Goal: Information Seeking & Learning: Learn about a topic

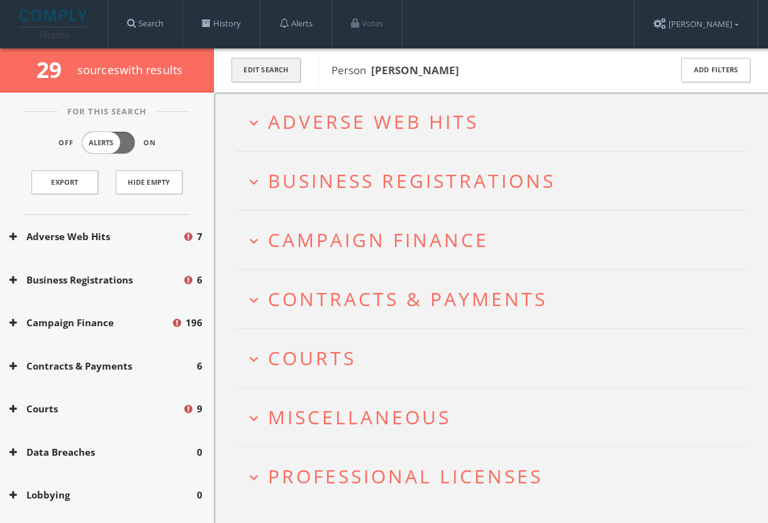
click at [298, 76] on button "Edit Search" at bounding box center [266, 70] width 69 height 25
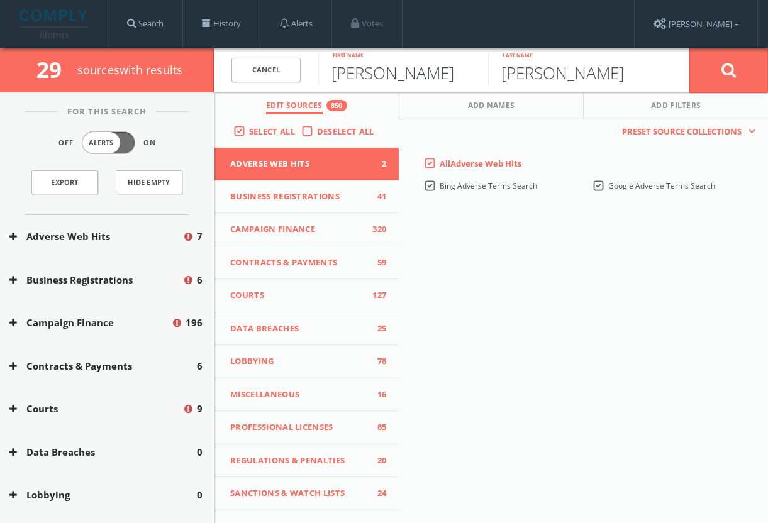
click at [383, 69] on input "[PERSON_NAME]" at bounding box center [403, 69] width 170 height 33
click at [515, 74] on input "[PERSON_NAME]" at bounding box center [573, 69] width 170 height 33
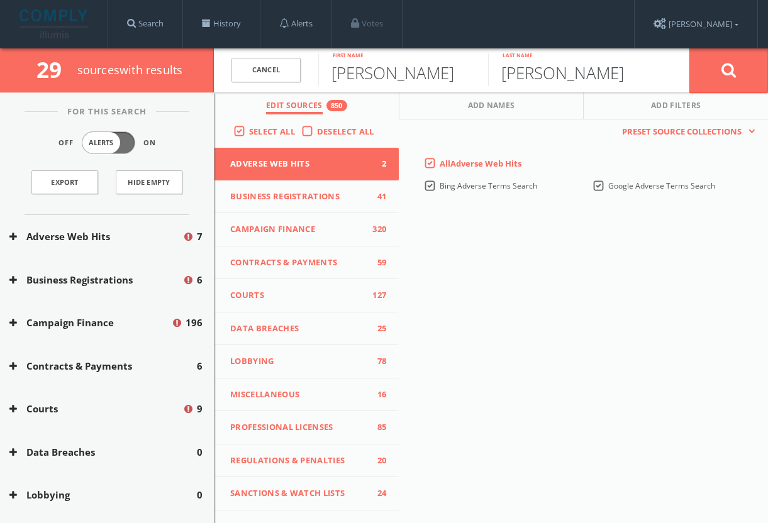
paste input "[PERSON_NAME]"
type input "[PERSON_NAME]"
click at [401, 78] on input "[PERSON_NAME]" at bounding box center [403, 69] width 170 height 33
type input "[PERSON_NAME]"
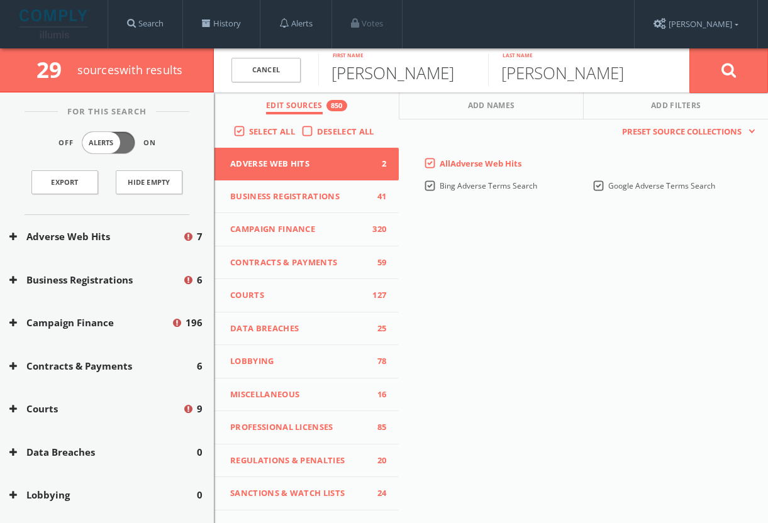
click at [729, 70] on button at bounding box center [729, 70] width 79 height 45
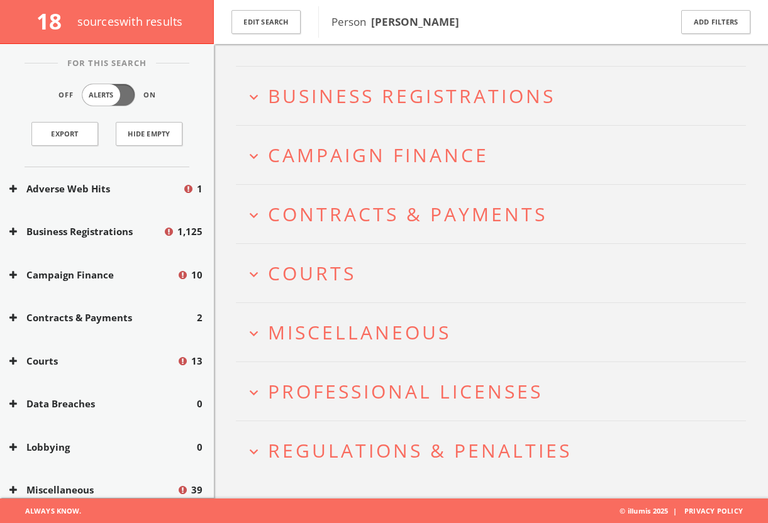
click at [381, 463] on h2 "expand_more Regulations & Penalties" at bounding box center [491, 451] width 510 height 59
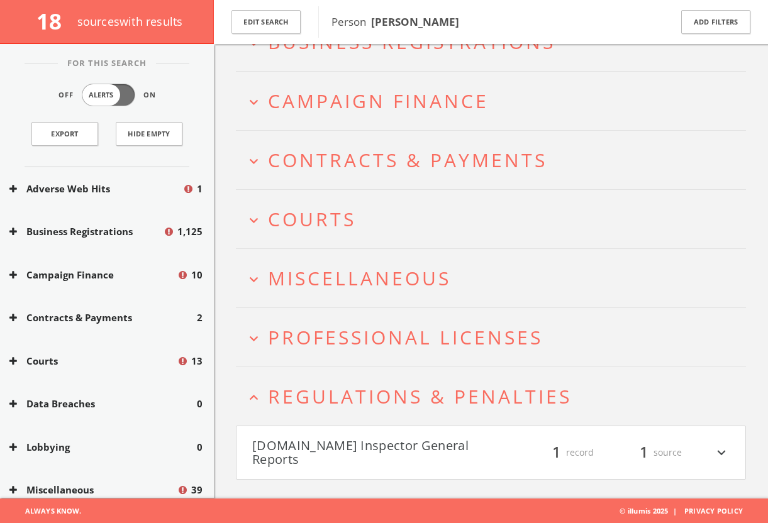
click at [377, 442] on button "[DOMAIN_NAME] Inspector General Reports" at bounding box center [371, 453] width 239 height 28
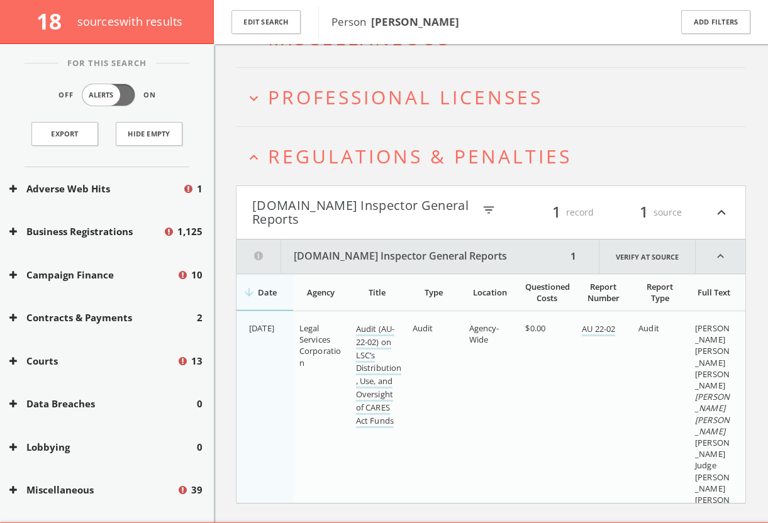
scroll to position [410, 0]
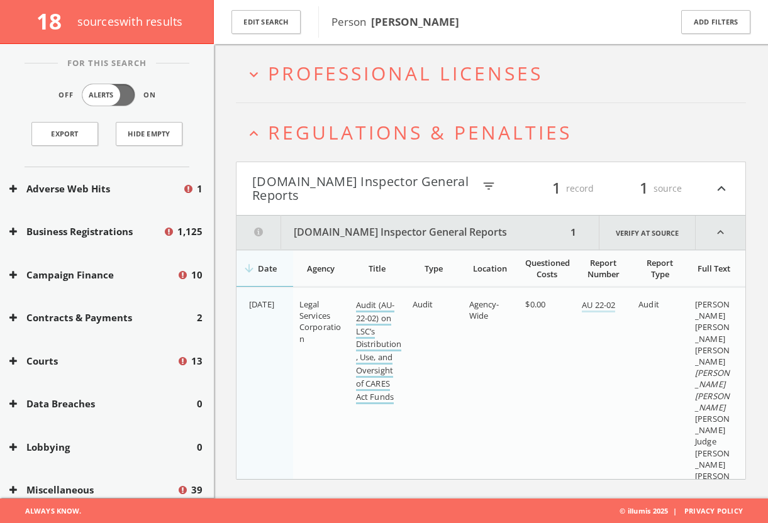
click at [371, 372] on link "Audit (AU-22-02) on LSC’s Distribution, Use, and Oversight of CARES Act Funds" at bounding box center [379, 351] width 46 height 105
click at [366, 190] on button "[DOMAIN_NAME] Inspector General Reports" at bounding box center [362, 189] width 221 height 28
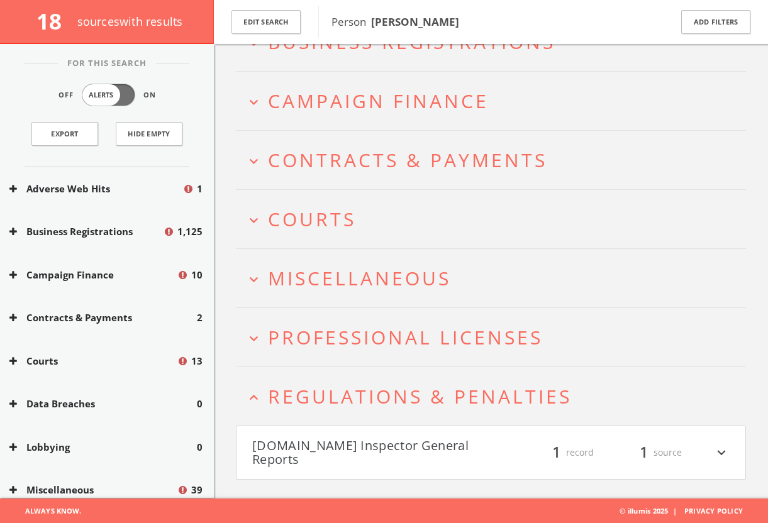
click at [474, 401] on span "Regulations & Penalties" at bounding box center [420, 397] width 304 height 26
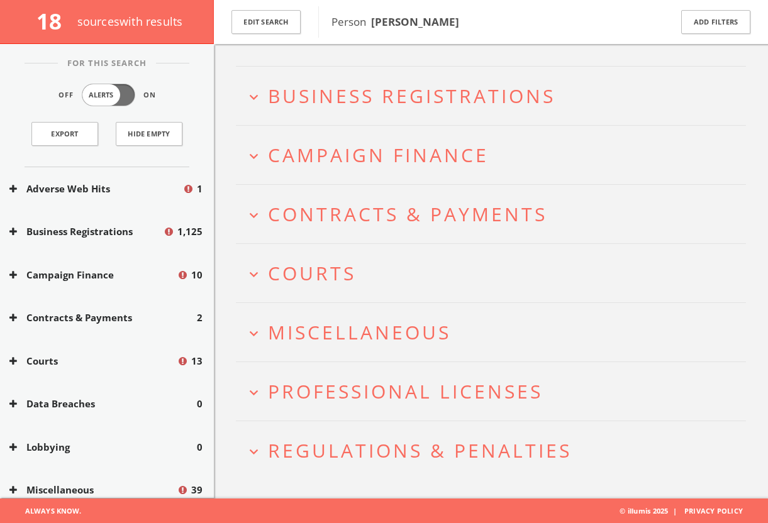
click at [393, 389] on span "Professional Licenses" at bounding box center [405, 392] width 275 height 26
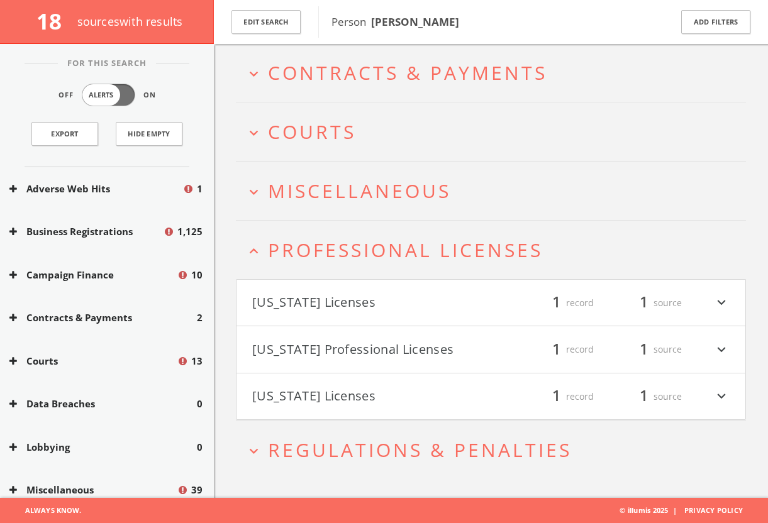
click at [393, 389] on button "[US_STATE] Licenses" at bounding box center [371, 396] width 239 height 21
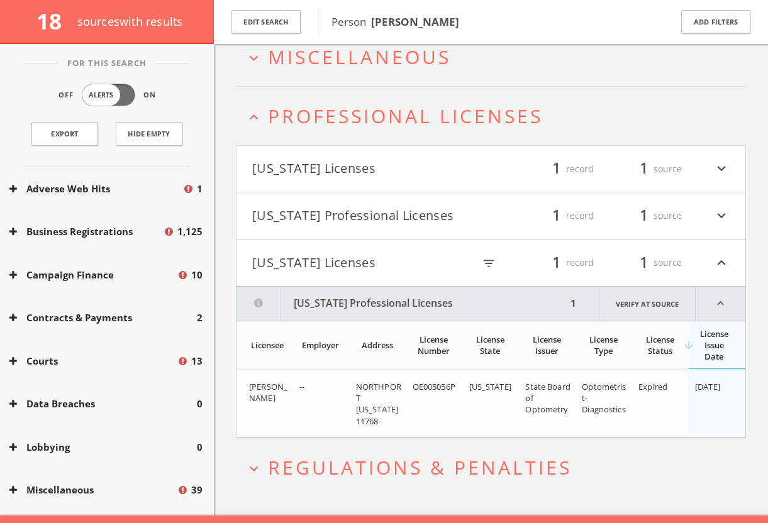
scroll to position [384, 0]
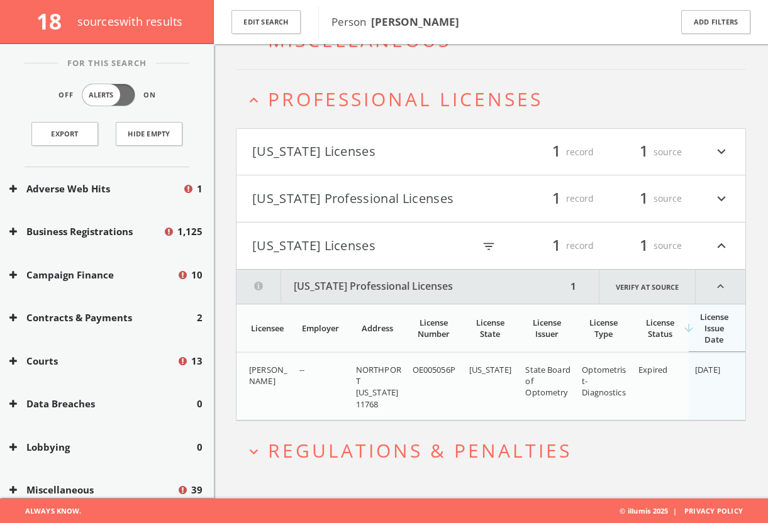
click at [422, 235] on button "[US_STATE] Licenses" at bounding box center [362, 245] width 221 height 21
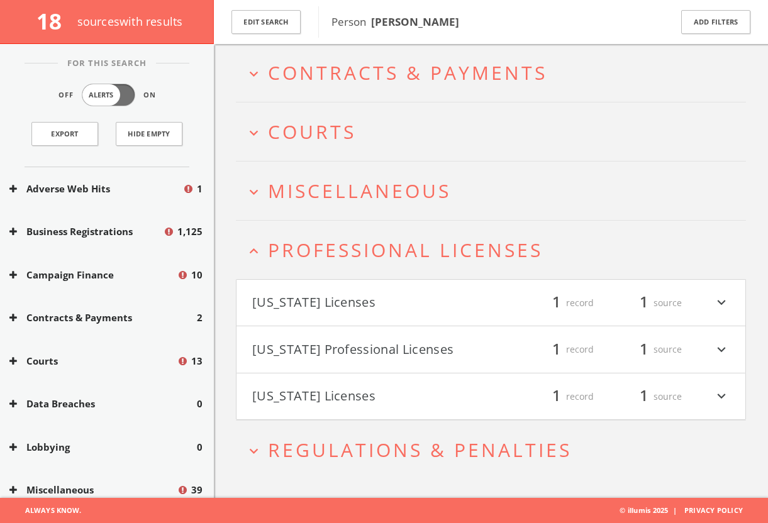
click at [417, 342] on button "[US_STATE] Professional Licenses" at bounding box center [371, 349] width 239 height 21
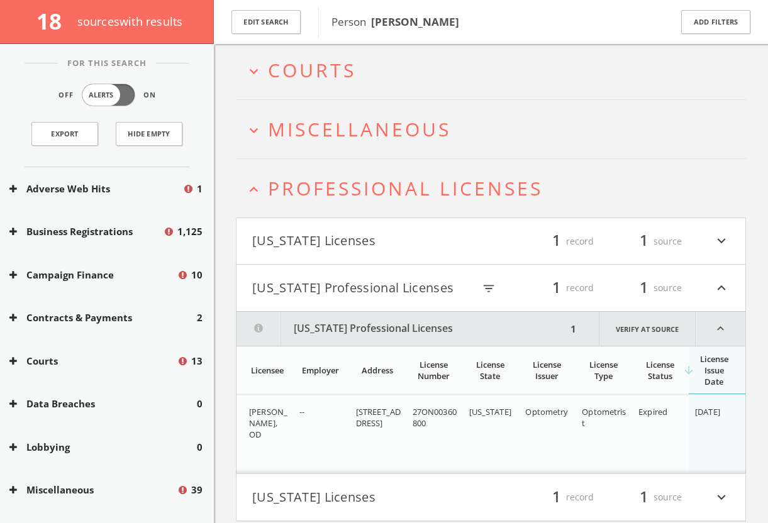
scroll to position [395, 0]
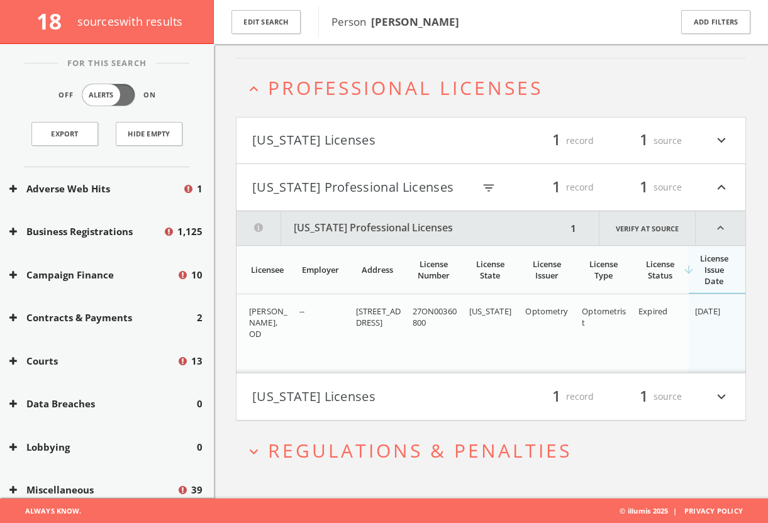
click at [394, 177] on button "[US_STATE] Professional Licenses" at bounding box center [362, 187] width 221 height 21
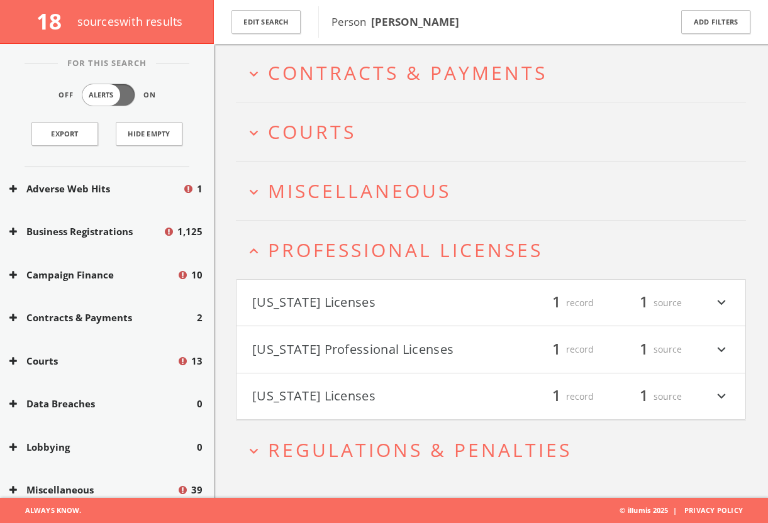
click at [389, 279] on div "[US_STATE] Licenses filter_list 1 record 1 source expand_more" at bounding box center [491, 302] width 510 height 47
click at [393, 298] on button "[US_STATE] Licenses" at bounding box center [371, 303] width 239 height 21
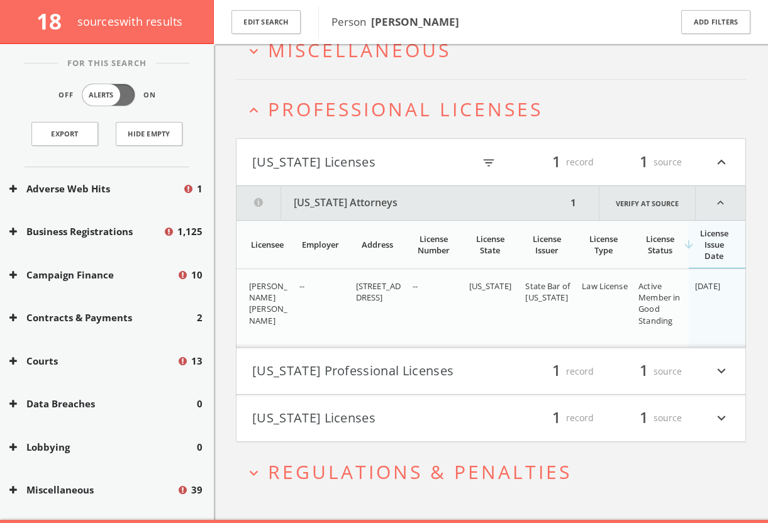
scroll to position [395, 0]
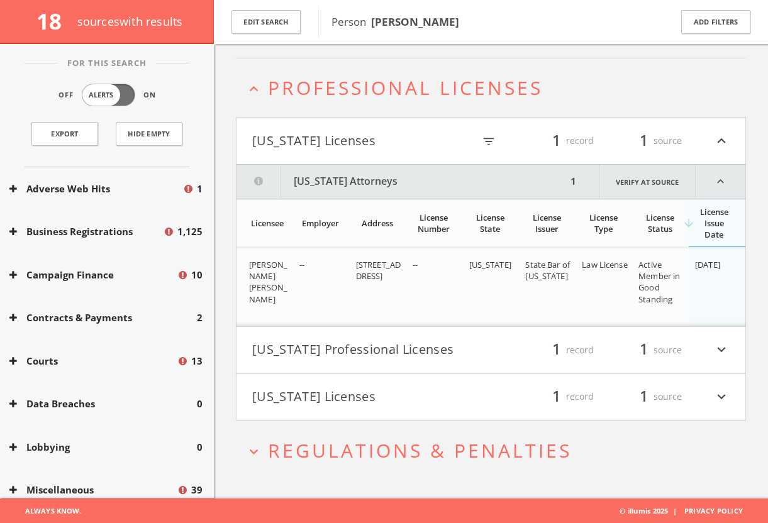
click at [405, 149] on button "[US_STATE] Licenses" at bounding box center [362, 140] width 221 height 21
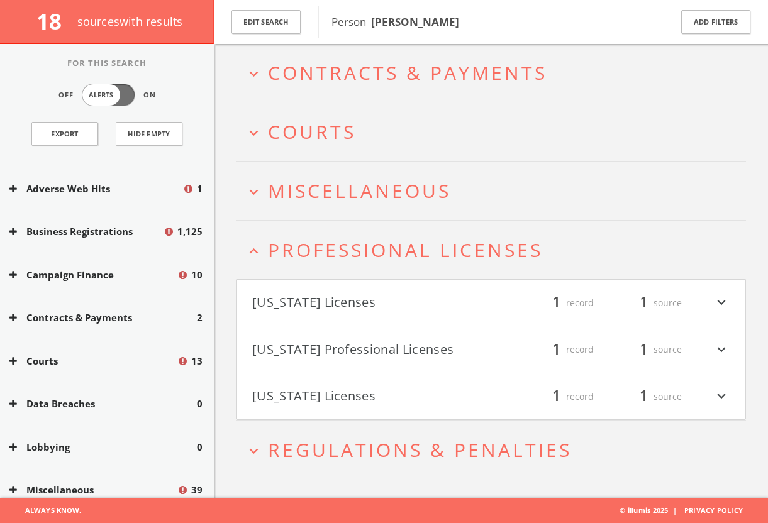
scroll to position [233, 0]
click at [408, 249] on span "Professional Licenses" at bounding box center [405, 250] width 275 height 26
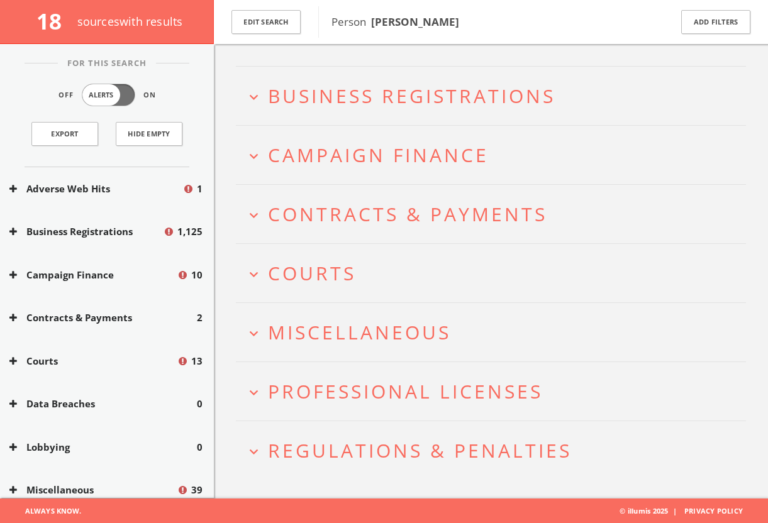
click at [406, 325] on span "Miscellaneous" at bounding box center [359, 333] width 183 height 26
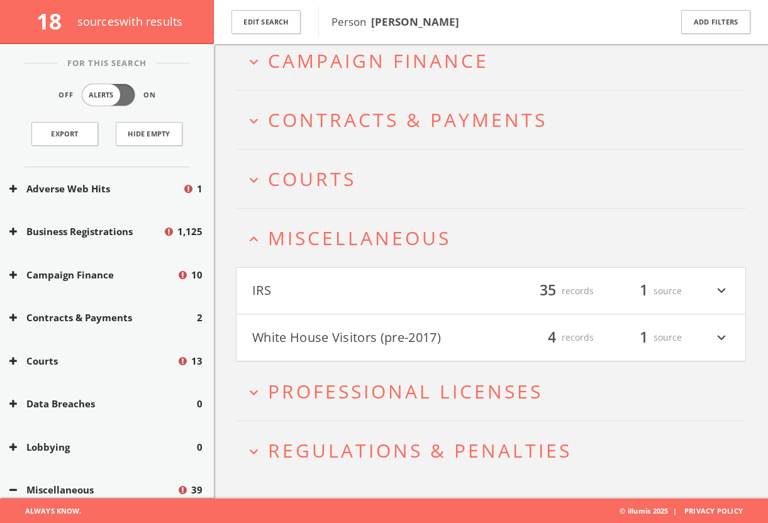
click at [408, 334] on button "White House Visitors (pre-2017)" at bounding box center [371, 337] width 239 height 21
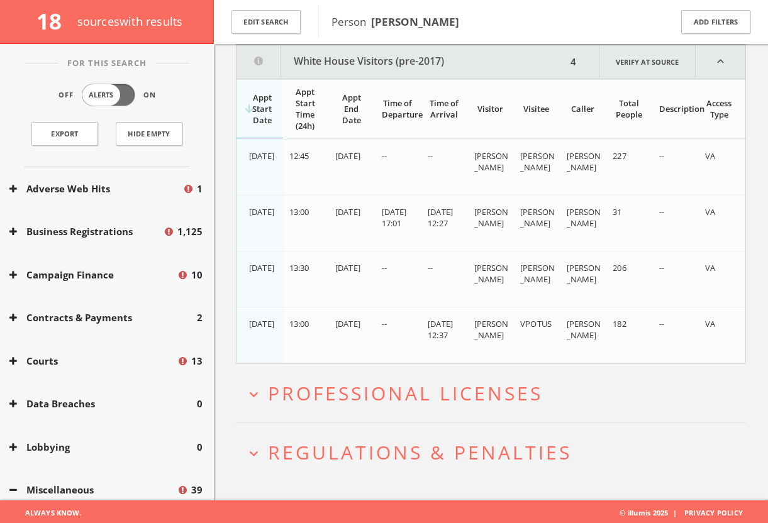
scroll to position [393, 0]
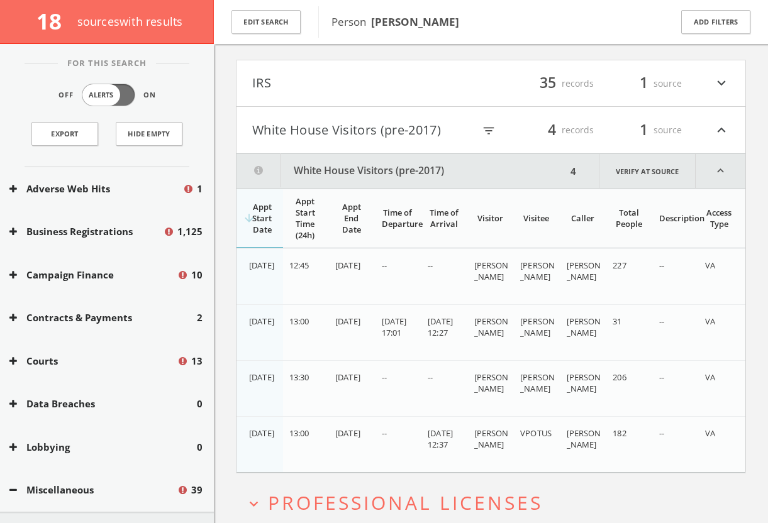
click at [415, 127] on button "White House Visitors (pre-2017)" at bounding box center [362, 130] width 221 height 21
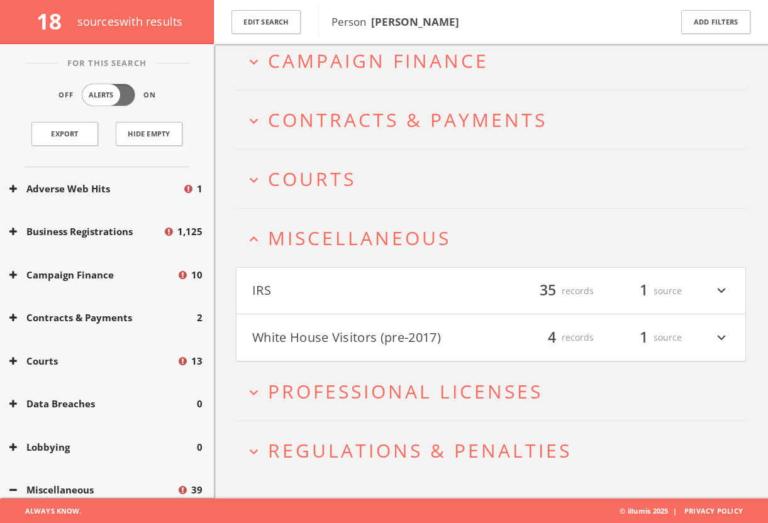
click at [400, 307] on h4 "IRS filter_list 35 records 1 source expand_more" at bounding box center [491, 291] width 509 height 47
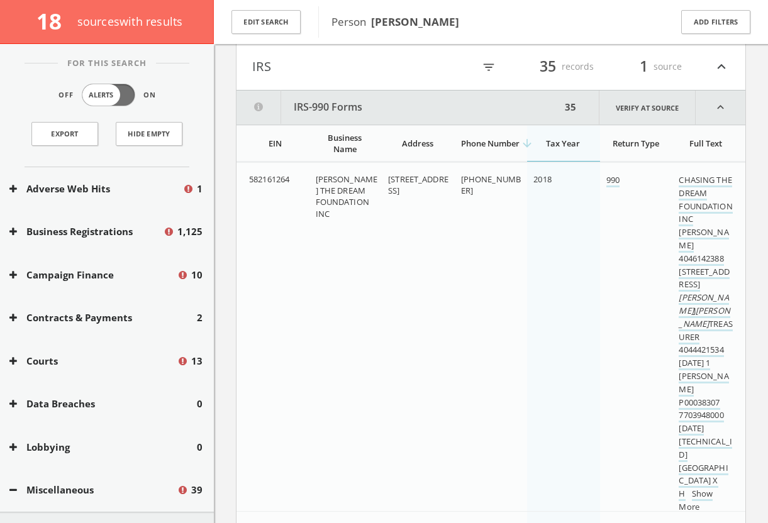
scroll to position [145, 0]
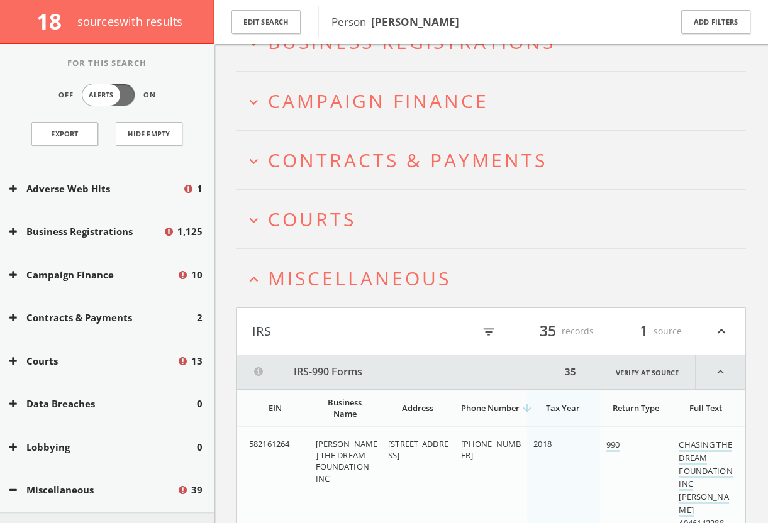
click at [404, 333] on button "IRS" at bounding box center [362, 331] width 221 height 21
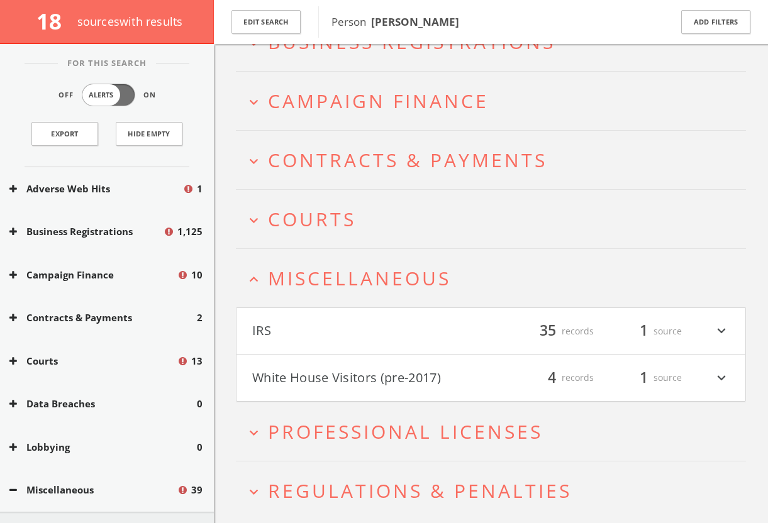
click at [393, 283] on span "Miscellaneous" at bounding box center [359, 279] width 183 height 26
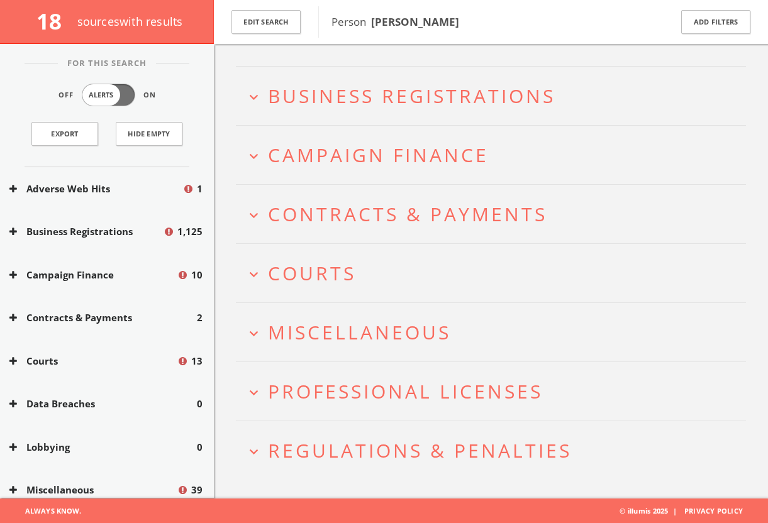
click at [388, 271] on button "expand_more Courts" at bounding box center [495, 273] width 501 height 21
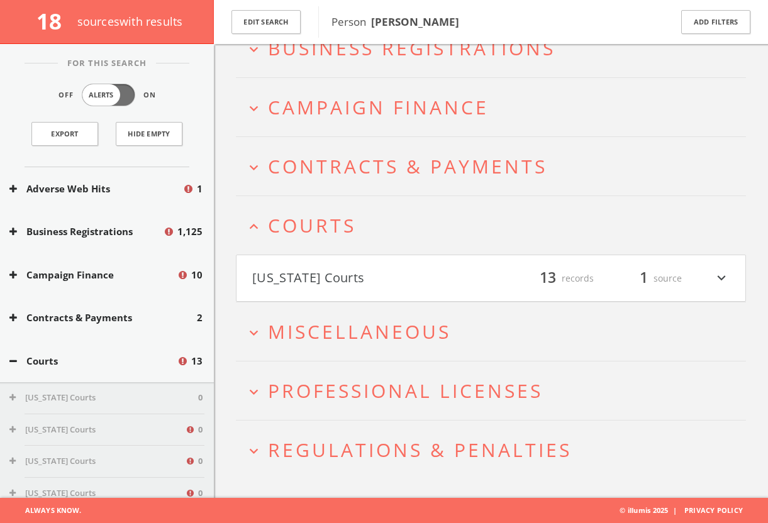
click at [388, 269] on button "[US_STATE] Courts" at bounding box center [371, 278] width 239 height 21
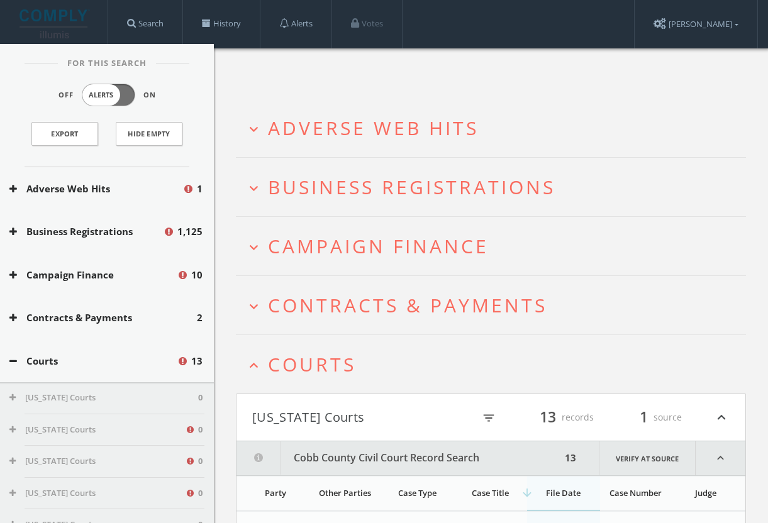
scroll to position [449, 0]
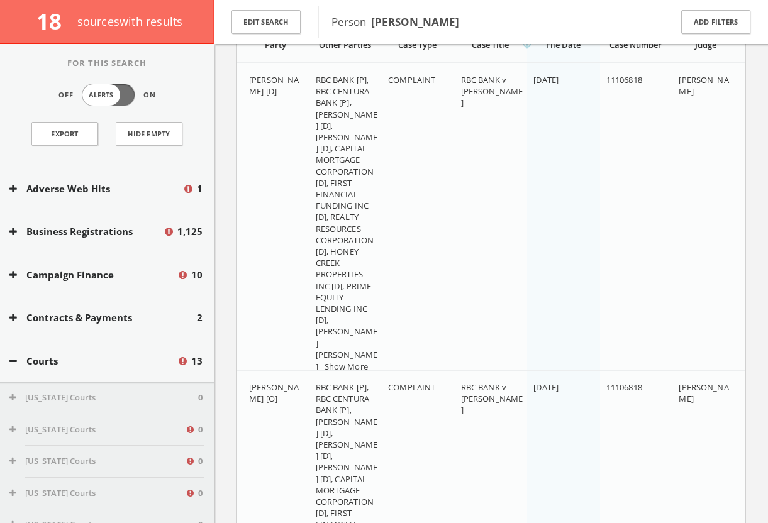
click at [353, 361] on link "Show More" at bounding box center [346, 367] width 43 height 13
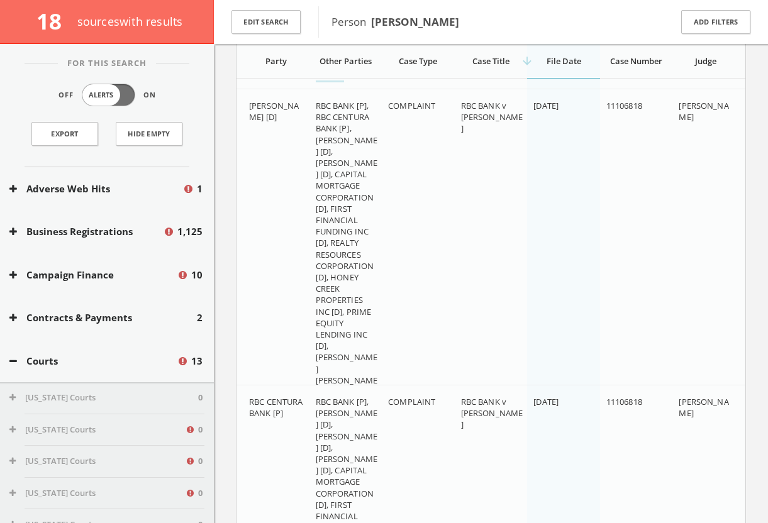
scroll to position [0, 0]
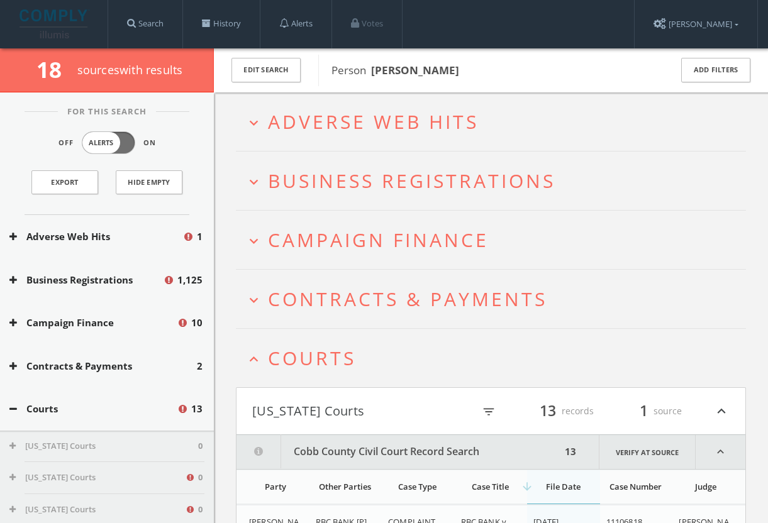
click at [409, 413] on button "[US_STATE] Courts" at bounding box center [362, 411] width 221 height 21
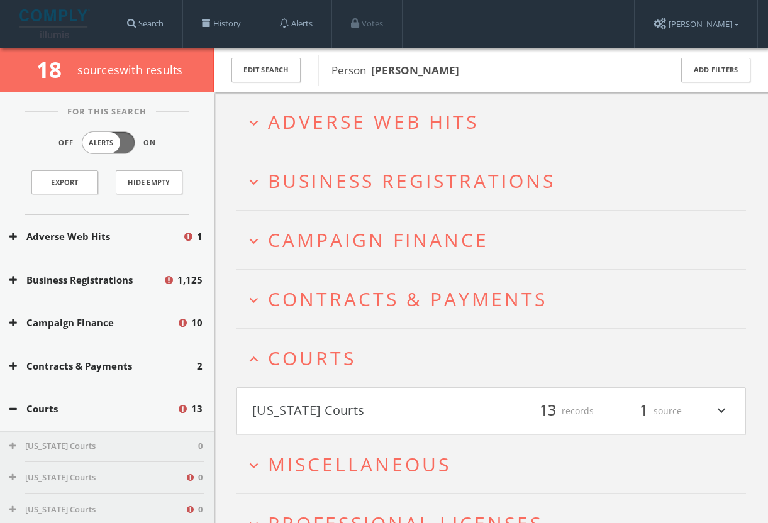
click at [380, 373] on h2 "expand_less Courts" at bounding box center [491, 358] width 510 height 59
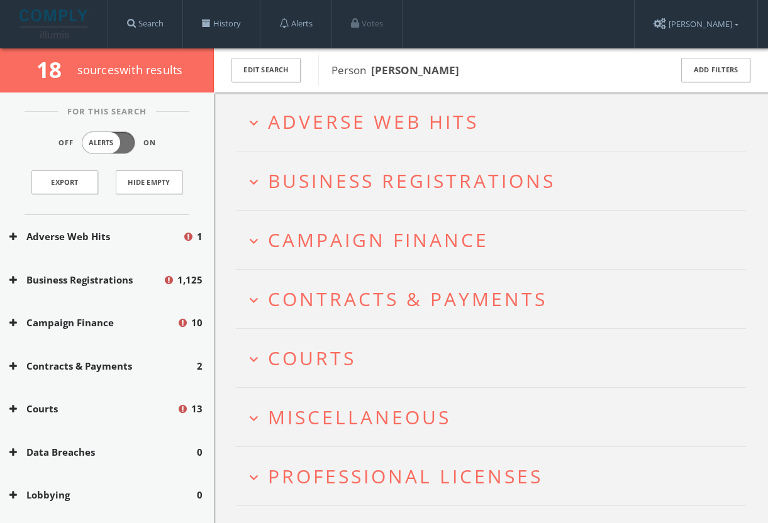
click at [391, 308] on span "Contracts & Payments" at bounding box center [407, 299] width 279 height 26
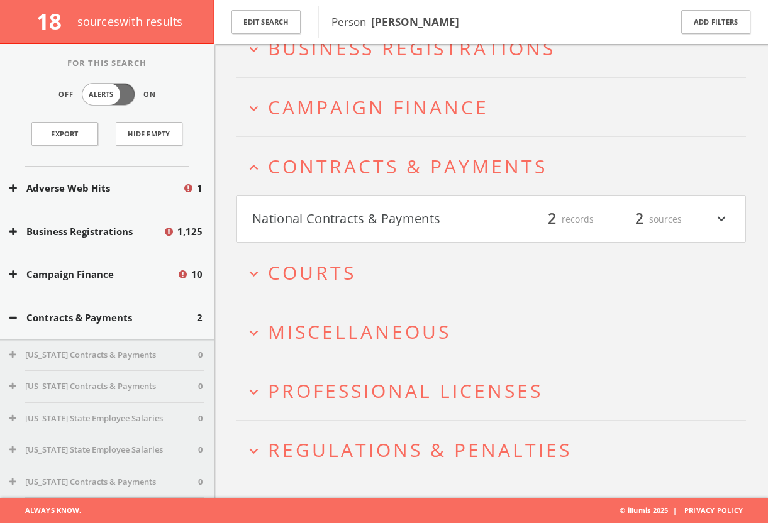
click at [441, 215] on button "National Contracts & Payments" at bounding box center [371, 219] width 239 height 21
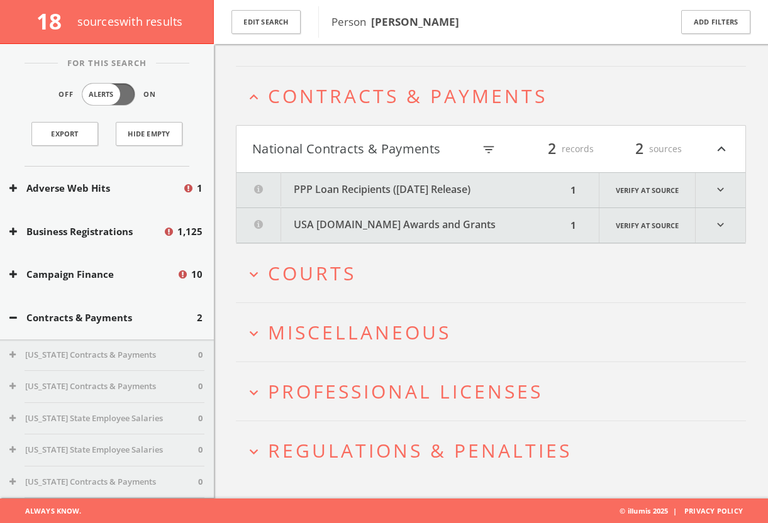
click at [450, 232] on button "USA [DOMAIN_NAME] Awards and Grants" at bounding box center [402, 225] width 330 height 35
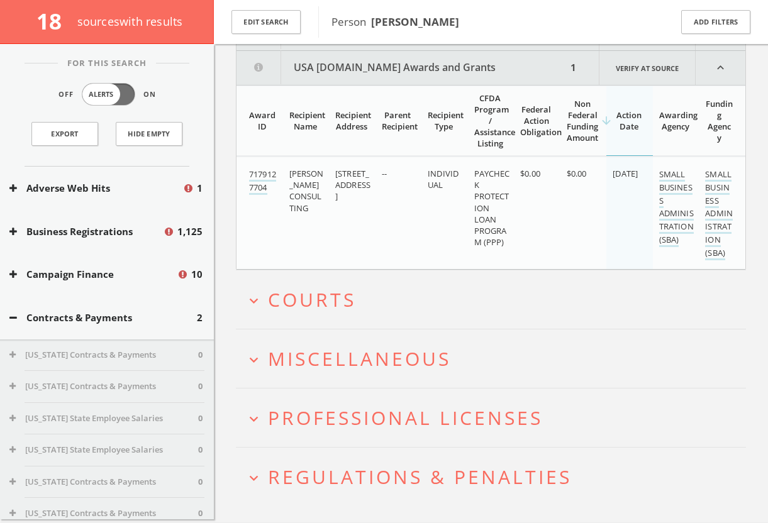
scroll to position [372, 0]
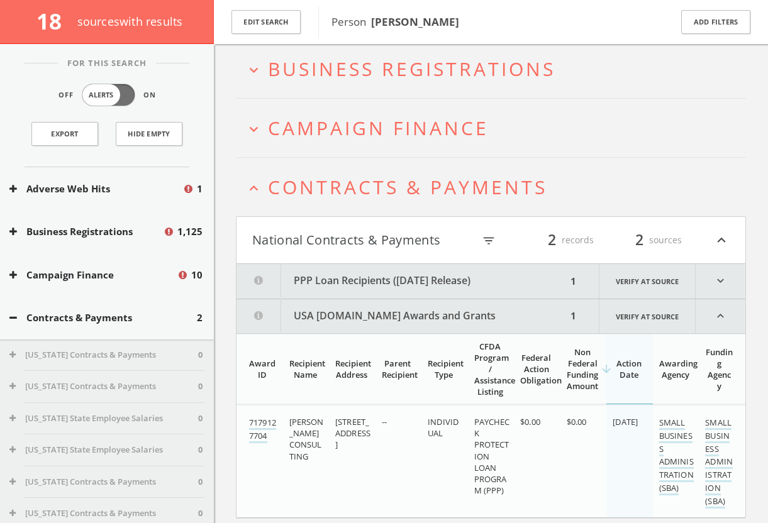
click at [426, 281] on button "PPP Loan Recipients ([DATE] Release)" at bounding box center [402, 281] width 330 height 35
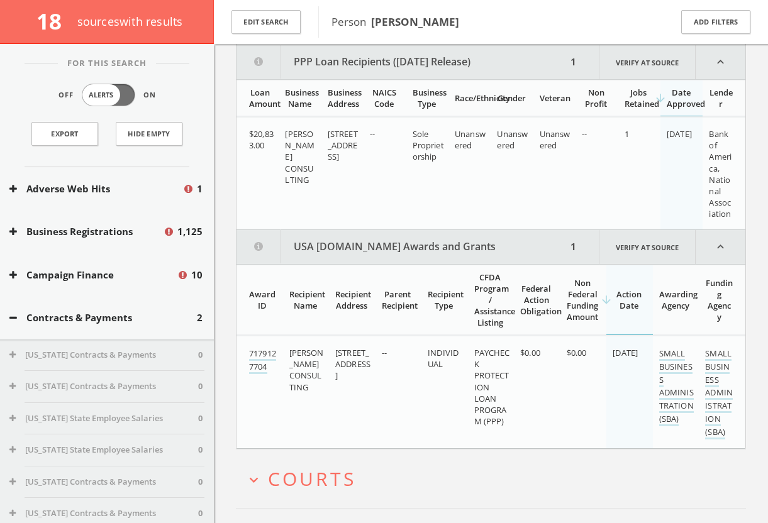
scroll to position [104, 0]
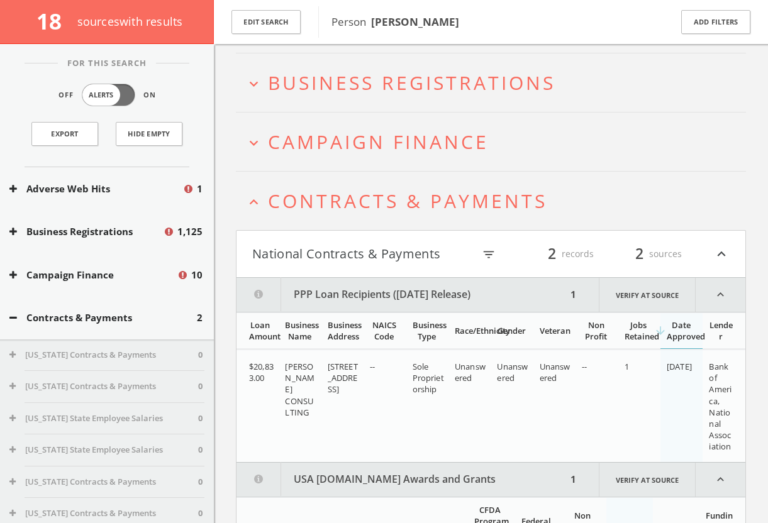
click at [368, 245] on button "National Contracts & Payments" at bounding box center [362, 253] width 221 height 21
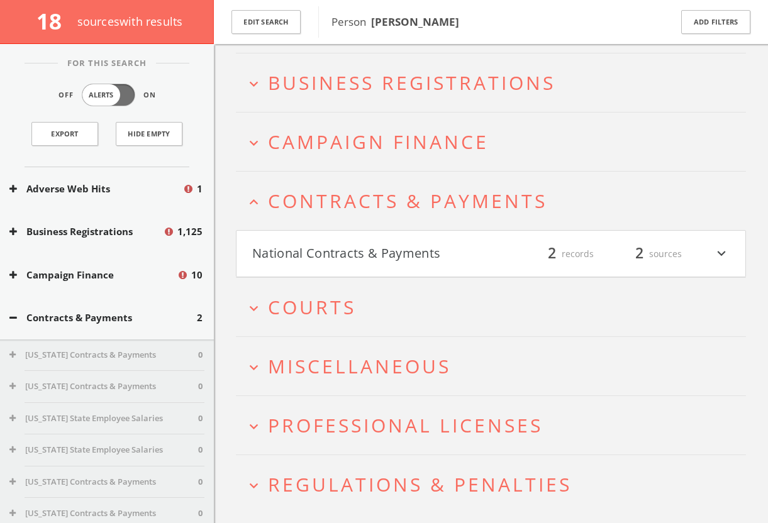
click at [369, 208] on span "Contracts & Payments" at bounding box center [407, 201] width 279 height 26
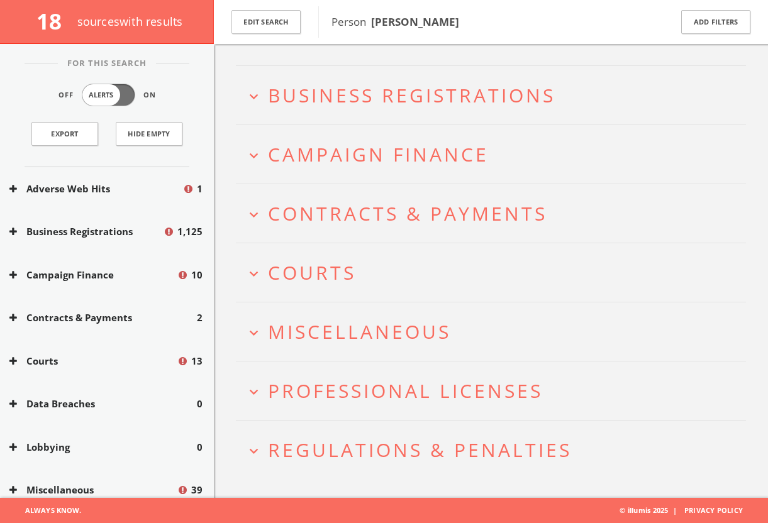
scroll to position [91, 0]
click at [405, 157] on span "Campaign Finance" at bounding box center [378, 155] width 221 height 26
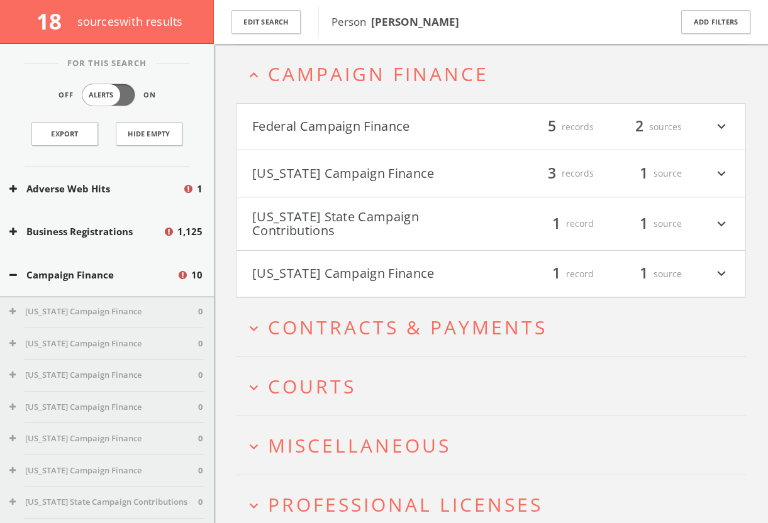
click at [423, 273] on button "[US_STATE] Campaign Finance" at bounding box center [371, 274] width 239 height 21
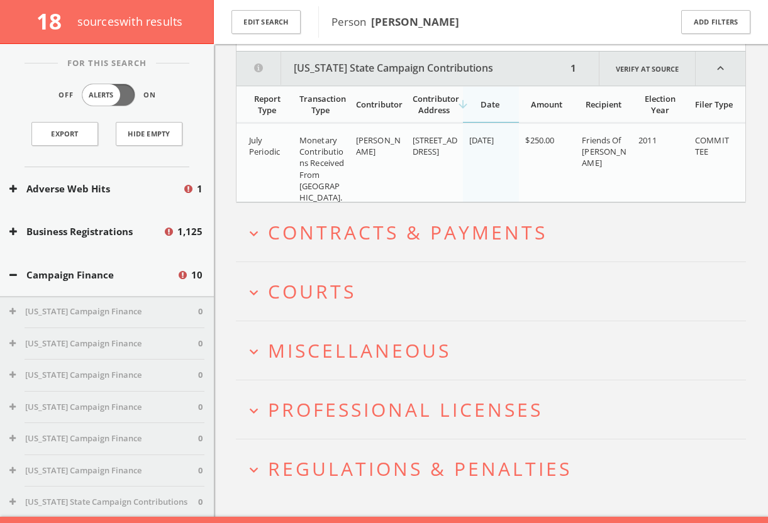
scroll to position [425, 0]
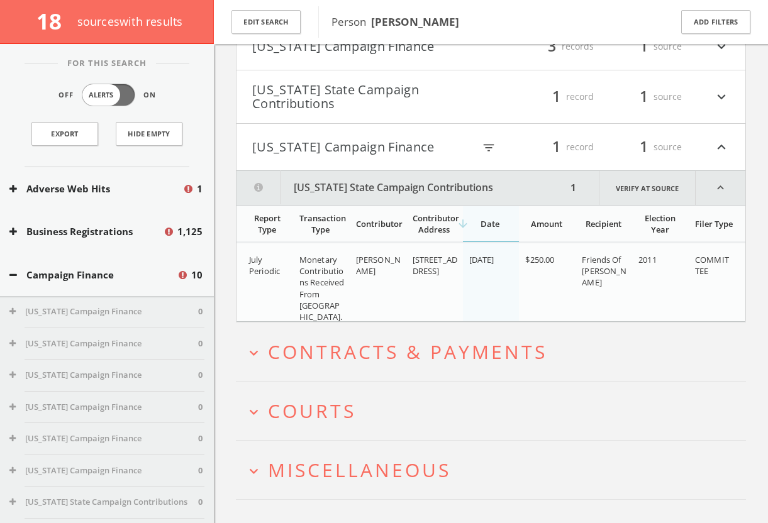
click at [403, 137] on button "[US_STATE] Campaign Finance" at bounding box center [362, 147] width 221 height 21
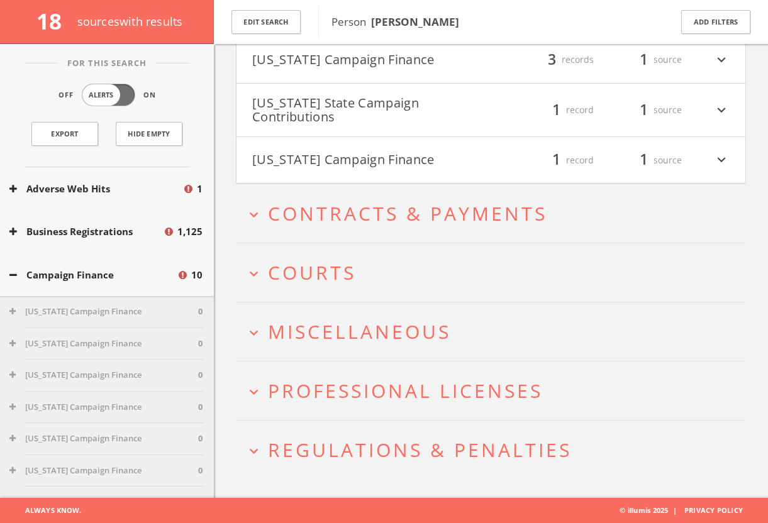
click at [396, 110] on button "[US_STATE] State Campaign Contributions" at bounding box center [371, 110] width 239 height 28
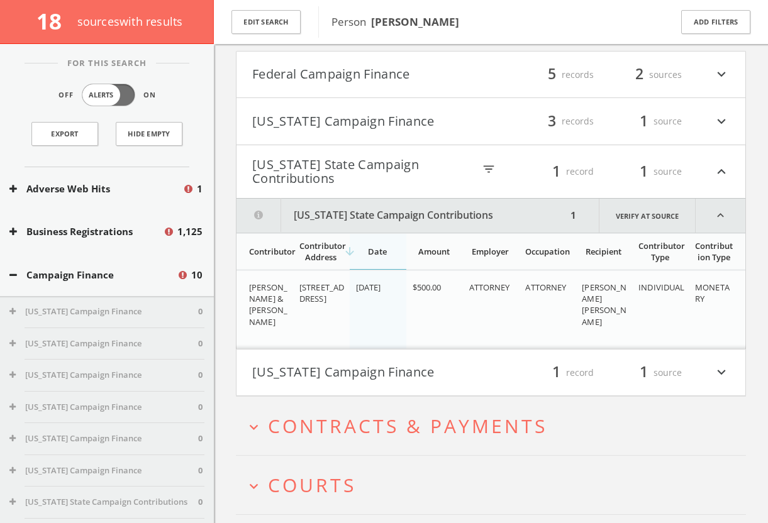
scroll to position [115, 0]
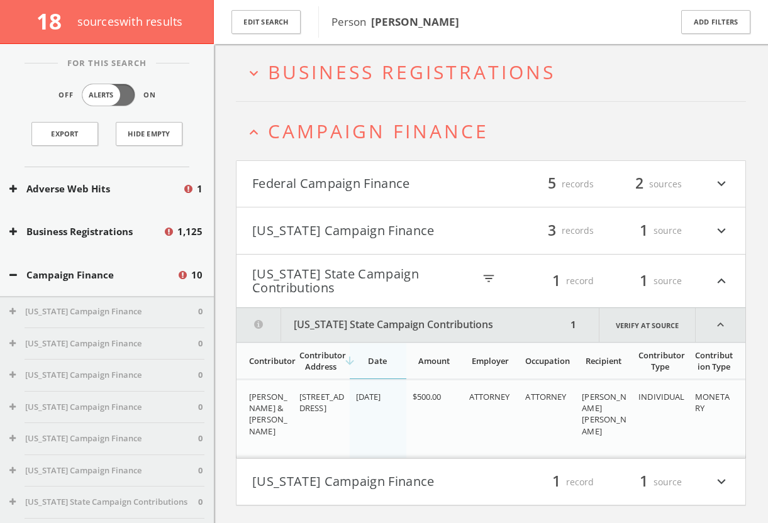
click at [420, 276] on button "[US_STATE] State Campaign Contributions" at bounding box center [362, 281] width 221 height 28
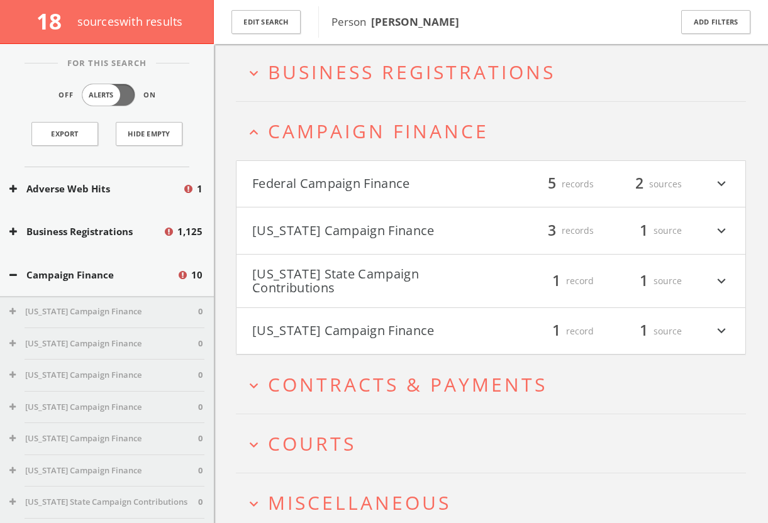
click at [418, 243] on h4 "[US_STATE] Campaign Finance filter_list 3 records 1 source expand_more" at bounding box center [491, 231] width 509 height 47
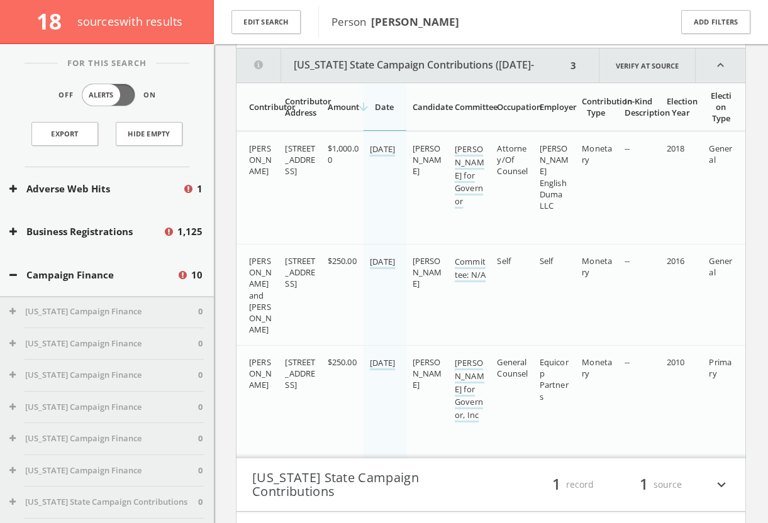
scroll to position [325, 0]
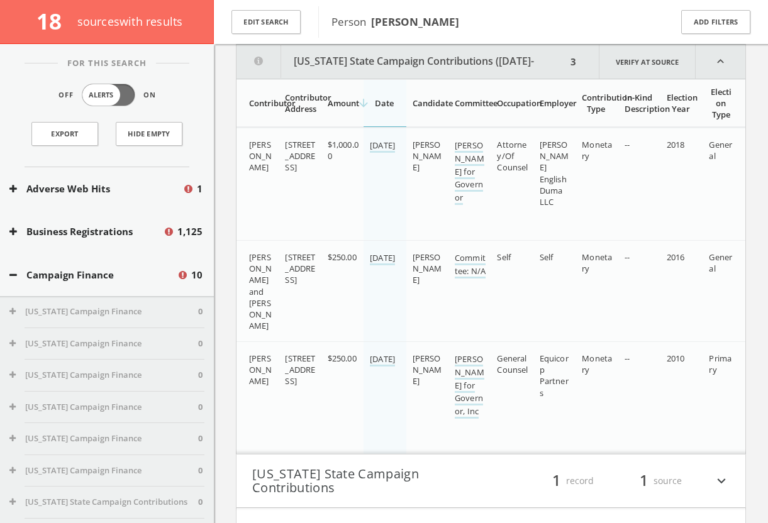
drag, startPoint x: 452, startPoint y: 355, endPoint x: 483, endPoint y: 418, distance: 70.6
click at [483, 418] on td "[PERSON_NAME] for Governor, Inc" at bounding box center [470, 398] width 42 height 113
copy link "[PERSON_NAME] for Governor, Inc"
drag, startPoint x: 415, startPoint y: 257, endPoint x: 447, endPoint y: 269, distance: 34.2
click at [447, 269] on td "[PERSON_NAME]" at bounding box center [427, 292] width 42 height 102
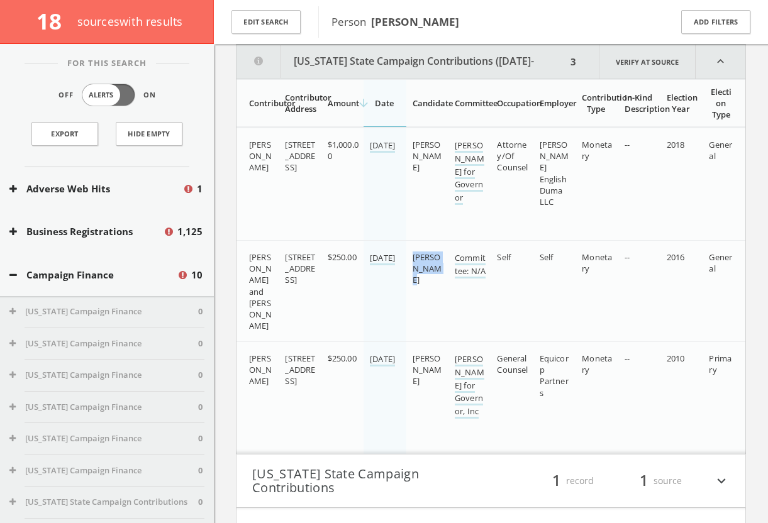
copy span "[PERSON_NAME]"
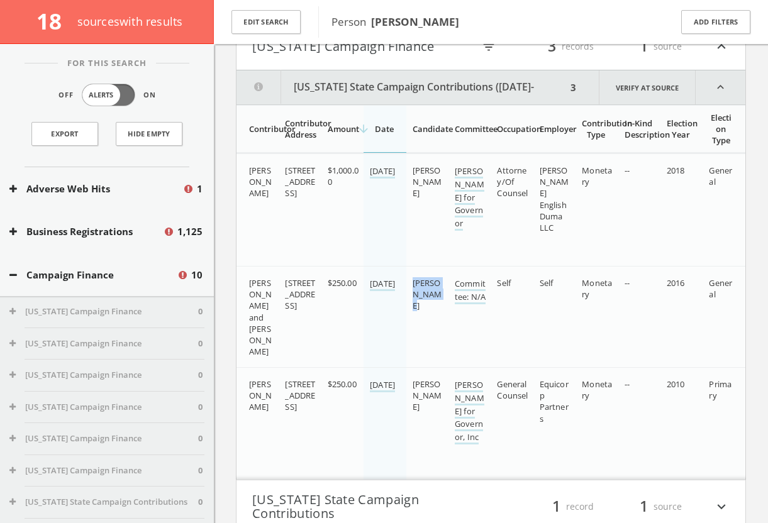
scroll to position [208, 0]
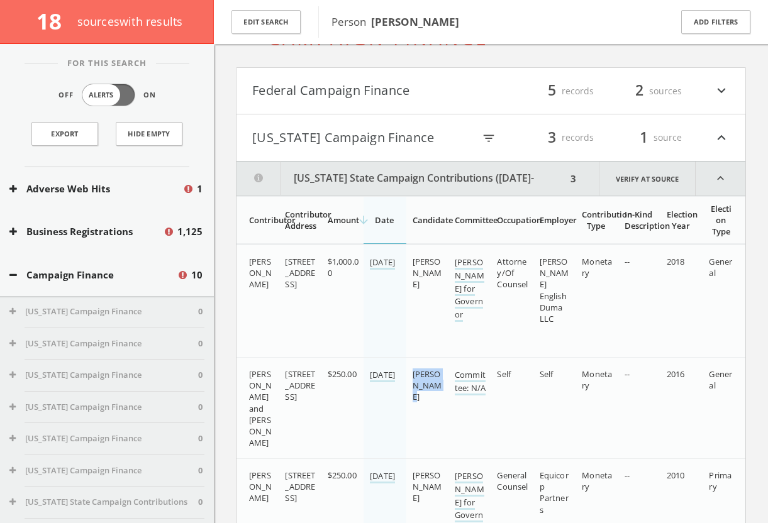
click at [405, 139] on button "[US_STATE] Campaign Finance" at bounding box center [362, 137] width 221 height 21
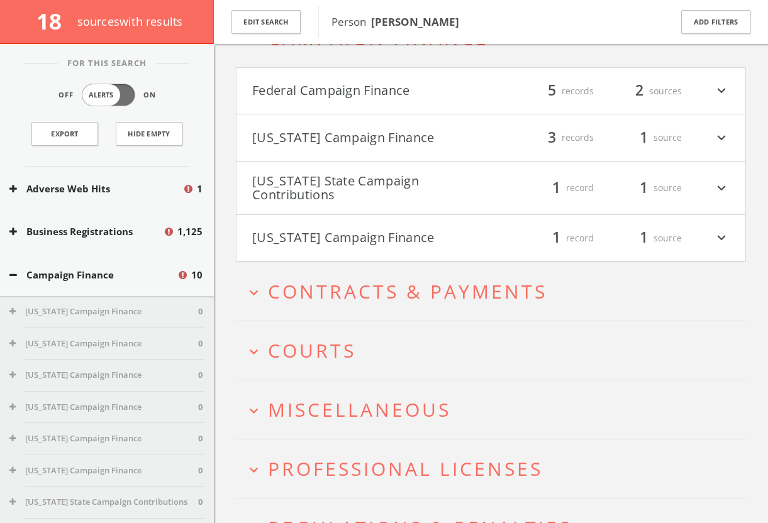
click at [414, 96] on button "Federal Campaign Finance" at bounding box center [371, 91] width 239 height 21
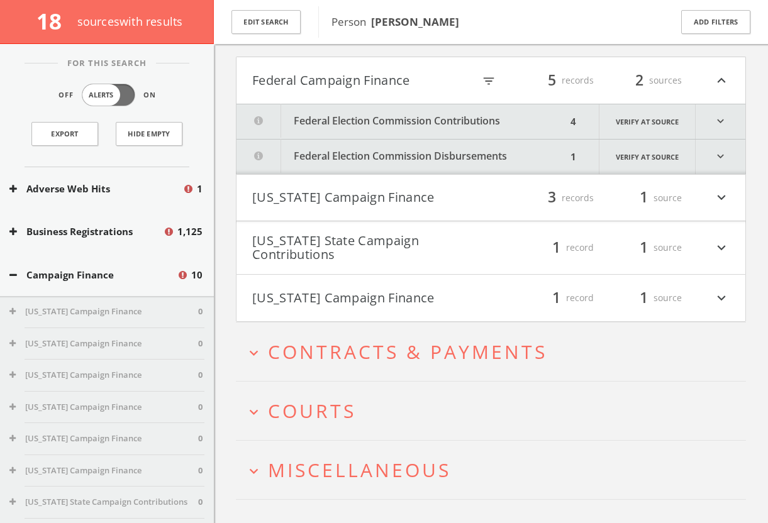
click at [447, 159] on button "Federal Election Commission Disbursements" at bounding box center [402, 157] width 330 height 35
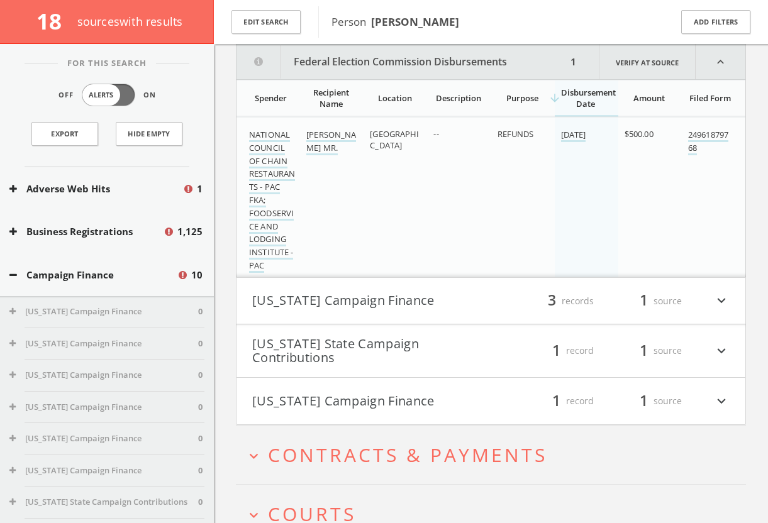
scroll to position [203, 0]
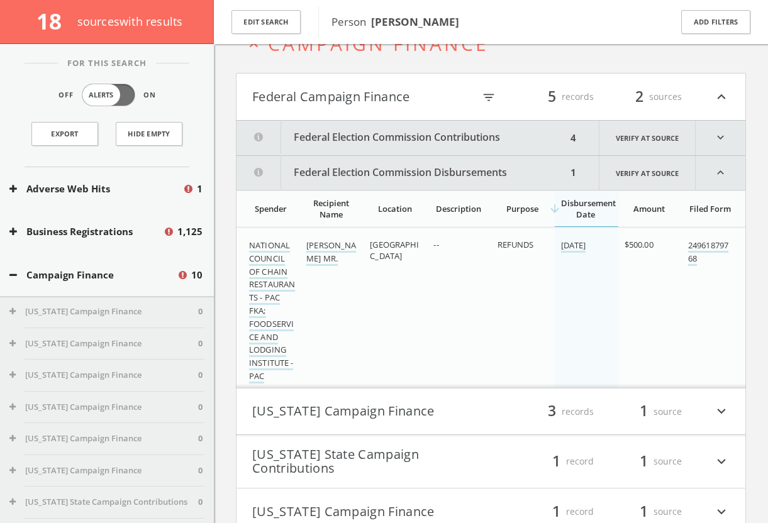
click at [447, 181] on button "Federal Election Commission Disbursements" at bounding box center [402, 173] width 330 height 34
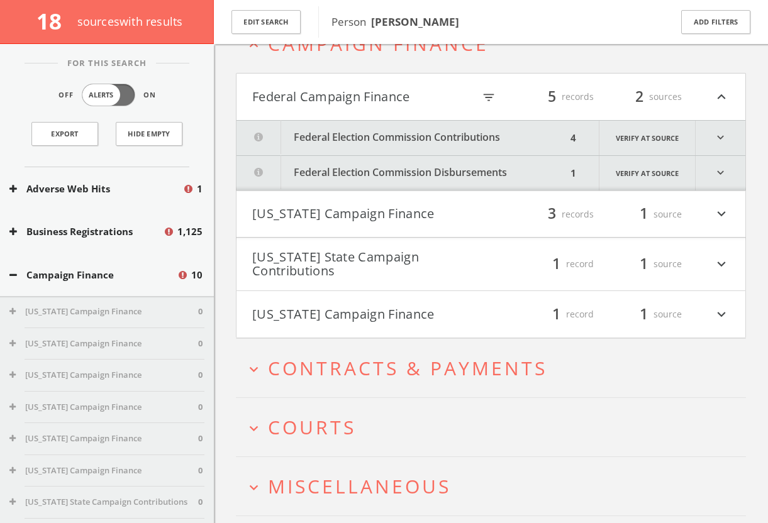
click at [452, 151] on button "Federal Election Commission Contributions" at bounding box center [402, 138] width 330 height 35
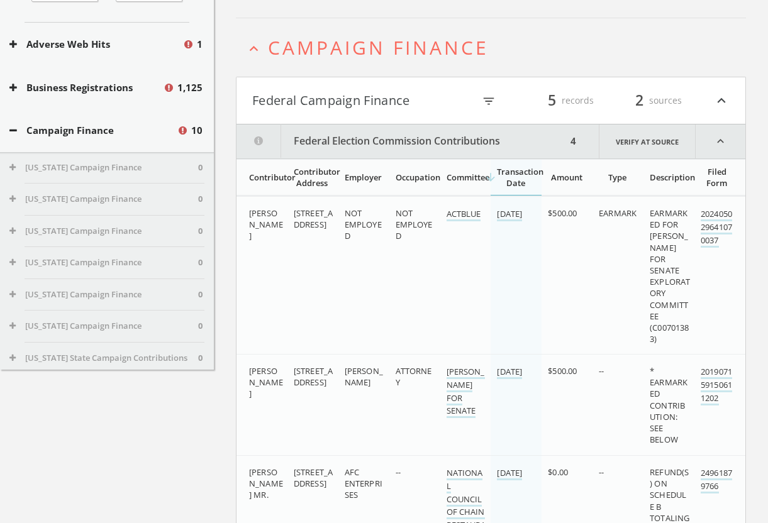
scroll to position [38, 0]
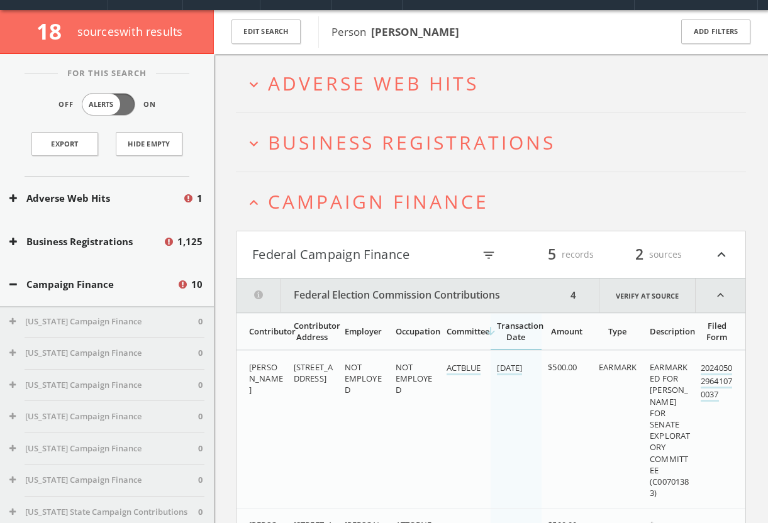
click at [403, 260] on button "Federal Campaign Finance" at bounding box center [362, 254] width 221 height 21
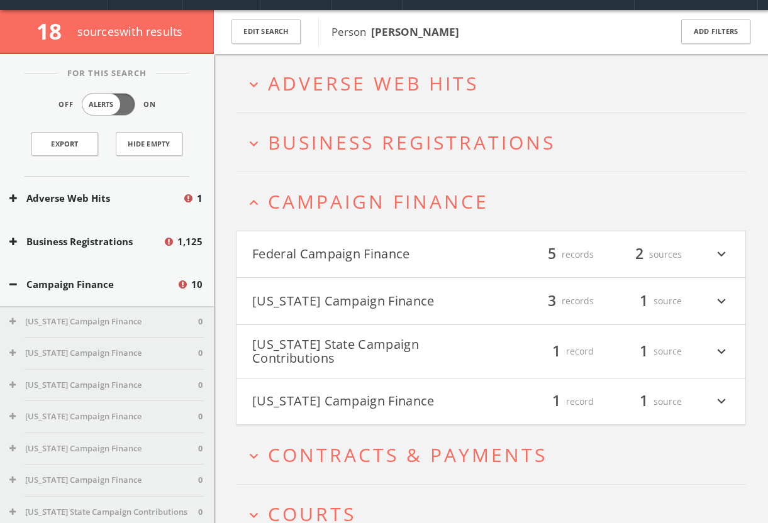
click at [403, 216] on h2 "expand_less Campaign Finance" at bounding box center [491, 201] width 510 height 59
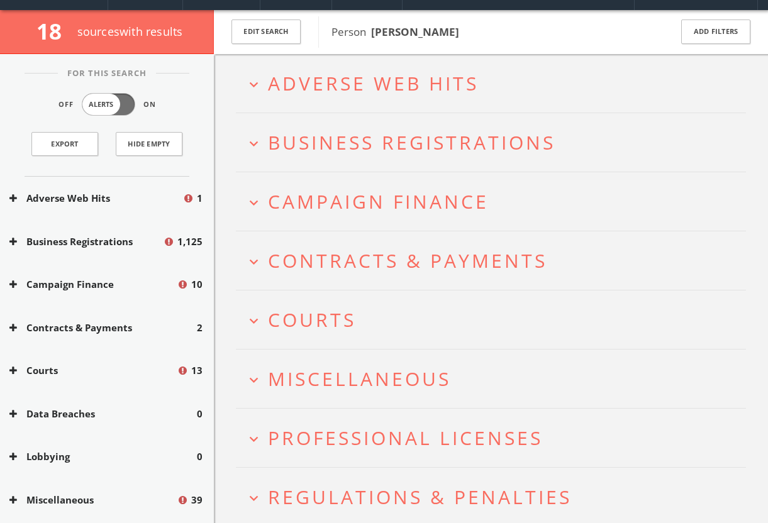
click at [419, 141] on span "Business Registrations" at bounding box center [412, 143] width 288 height 26
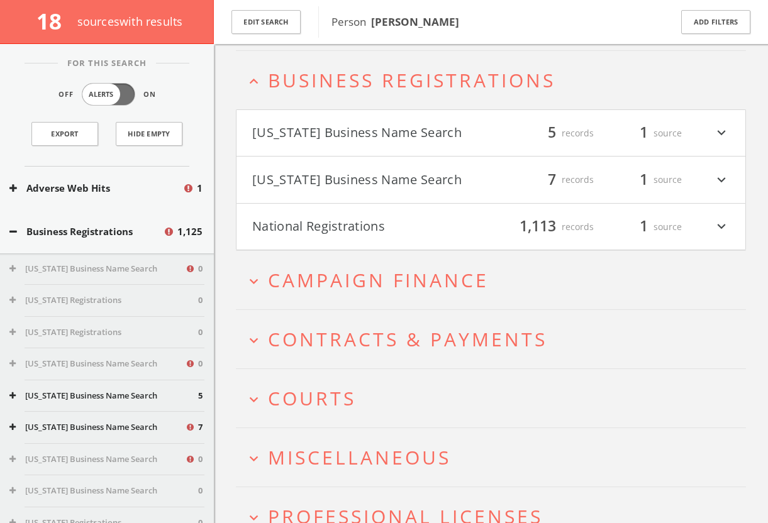
click at [423, 245] on h4 "National Registrations filter_list 1,113 records 1 source expand_more" at bounding box center [491, 227] width 509 height 47
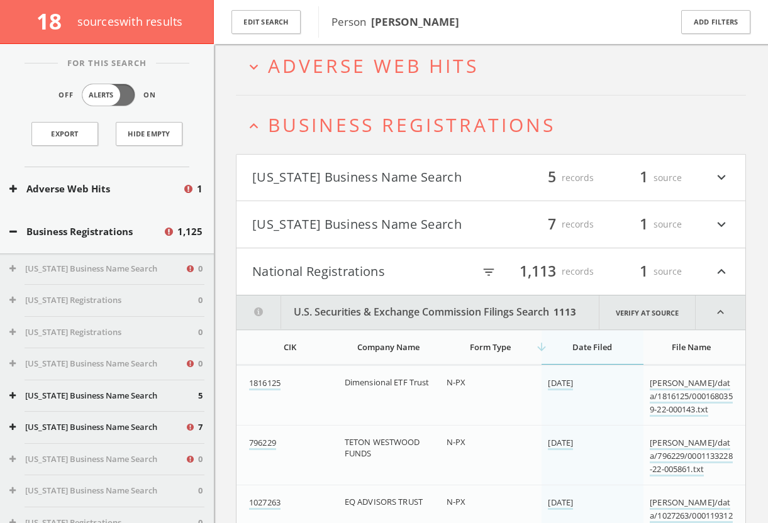
scroll to position [0, 0]
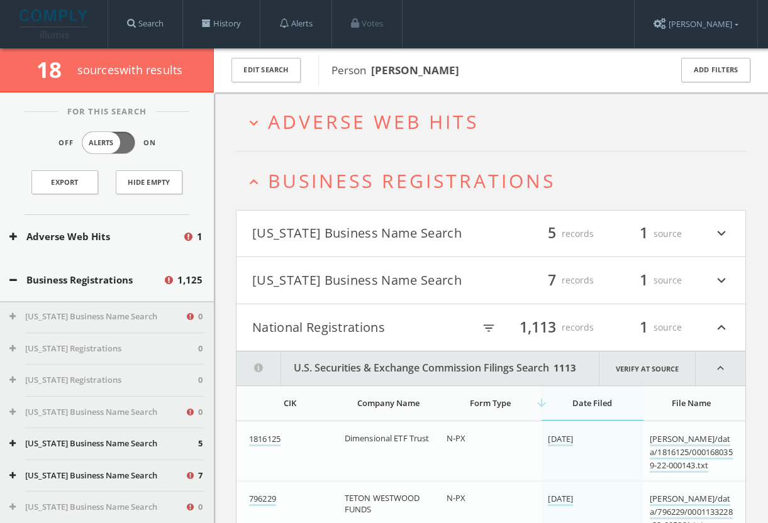
click at [402, 321] on button "National Registrations" at bounding box center [362, 327] width 221 height 21
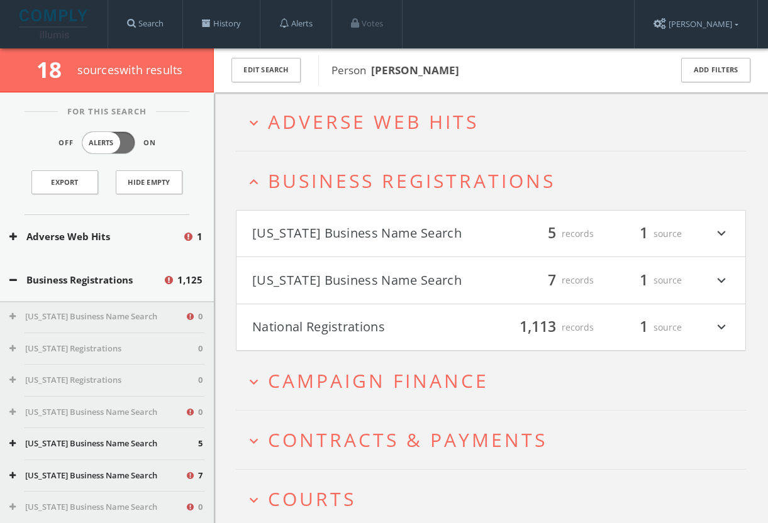
click at [409, 290] on button "[US_STATE] Business Name Search" at bounding box center [371, 280] width 239 height 21
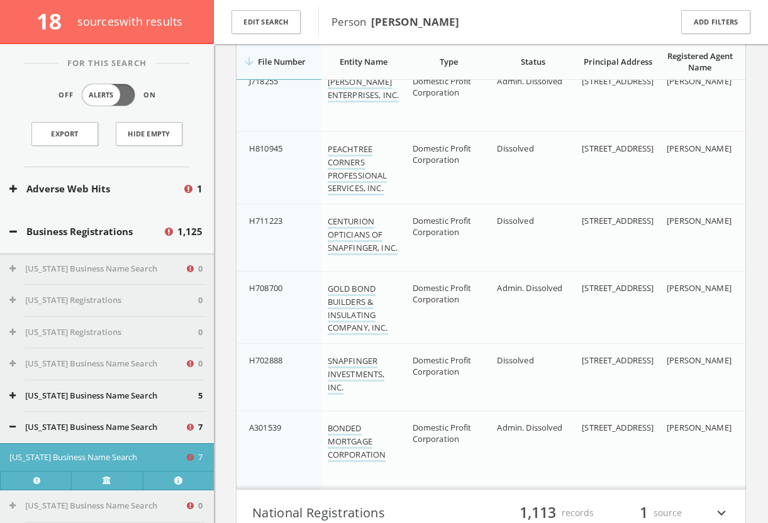
scroll to position [125, 0]
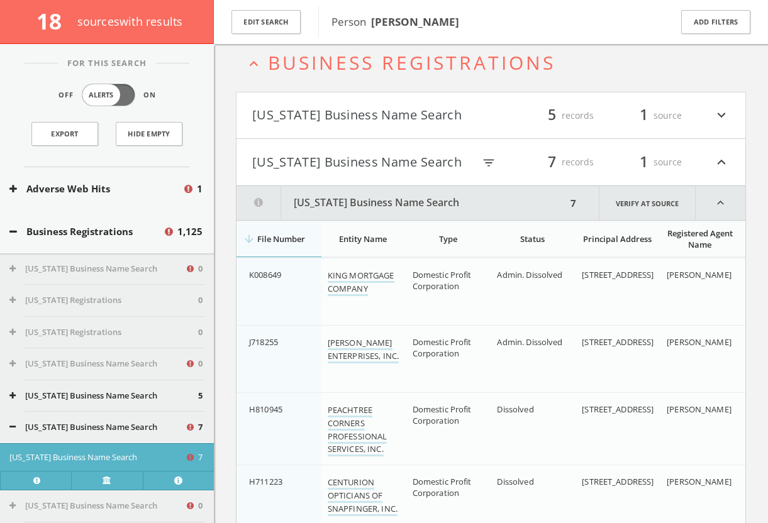
click at [401, 169] on button "[US_STATE] Business Name Search" at bounding box center [362, 162] width 221 height 21
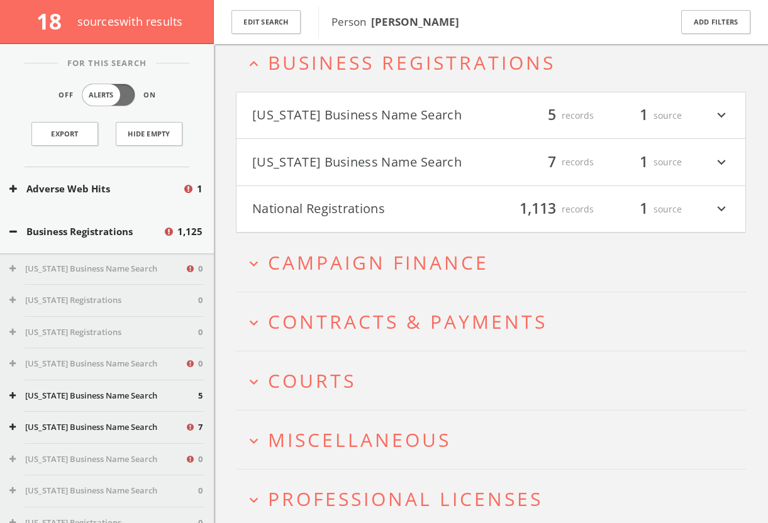
click at [417, 119] on button "[US_STATE] Business Name Search" at bounding box center [371, 115] width 239 height 21
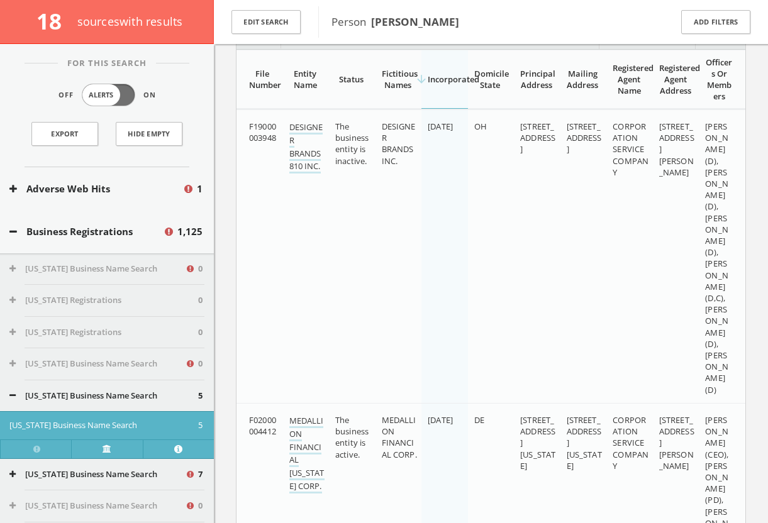
scroll to position [0, 0]
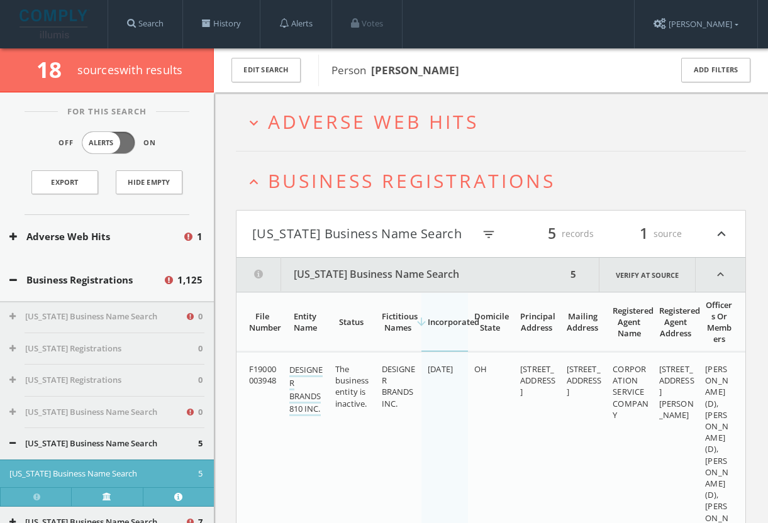
click at [434, 242] on button "[US_STATE] Business Name Search" at bounding box center [362, 233] width 221 height 21
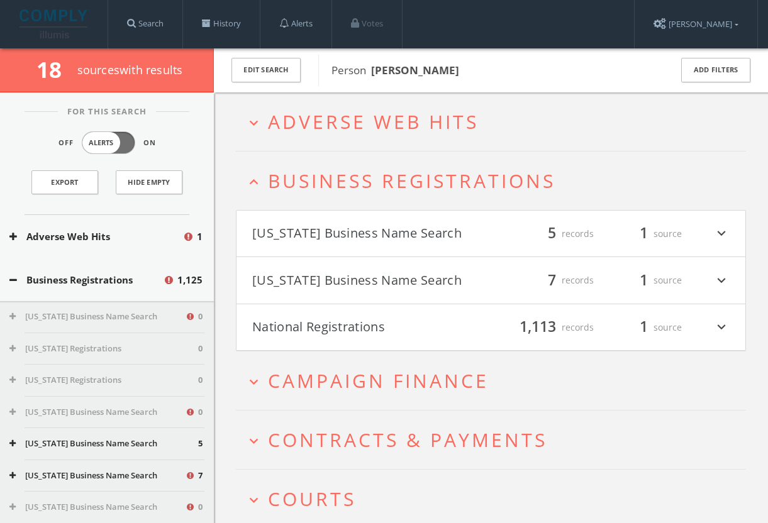
click at [420, 193] on h2 "expand_less Business Registrations" at bounding box center [491, 181] width 510 height 59
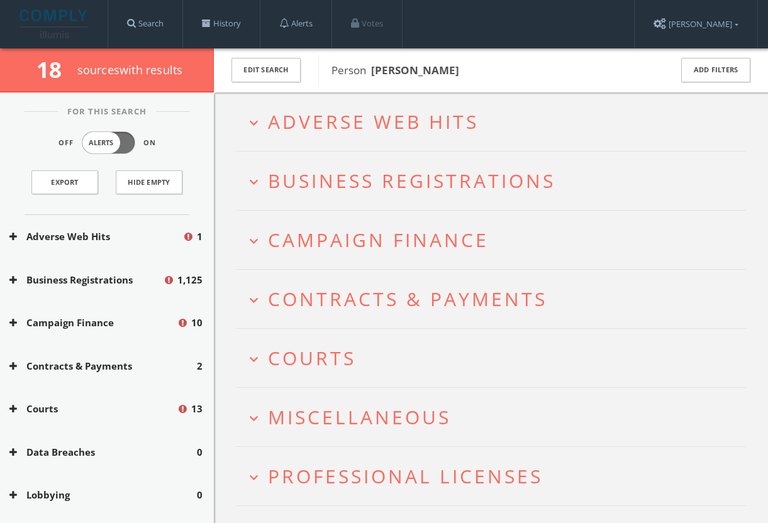
click at [437, 128] on span "Adverse Web Hits" at bounding box center [373, 122] width 211 height 26
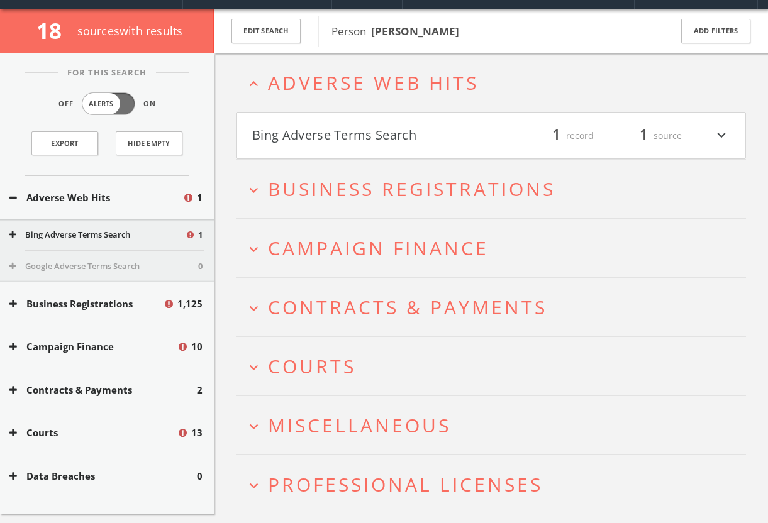
click at [445, 145] on h4 "Bing Adverse Terms Search filter_list 1 record 1 source expand_more" at bounding box center [491, 136] width 509 height 47
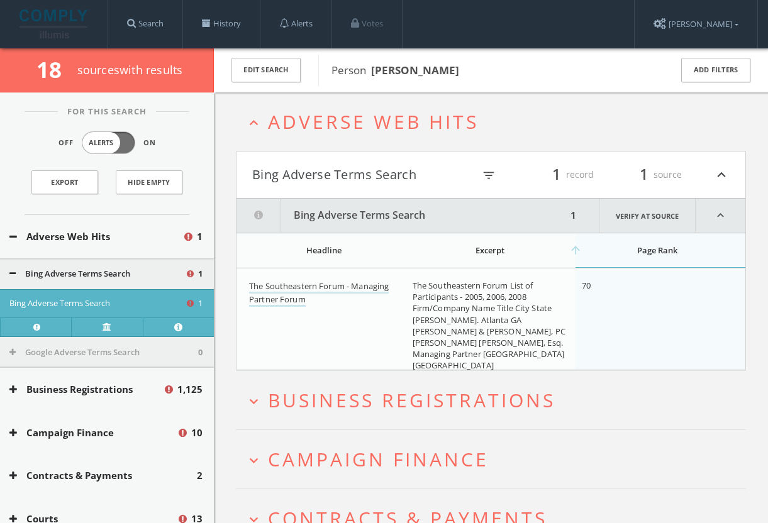
click at [437, 169] on button "Bing Adverse Terms Search" at bounding box center [362, 174] width 221 height 21
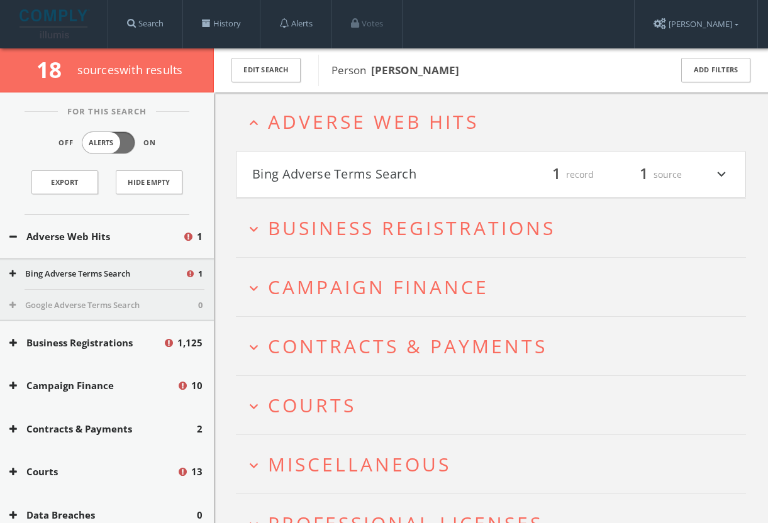
click at [439, 118] on span "Adverse Web Hits" at bounding box center [373, 122] width 211 height 26
